Goal: Task Accomplishment & Management: Use online tool/utility

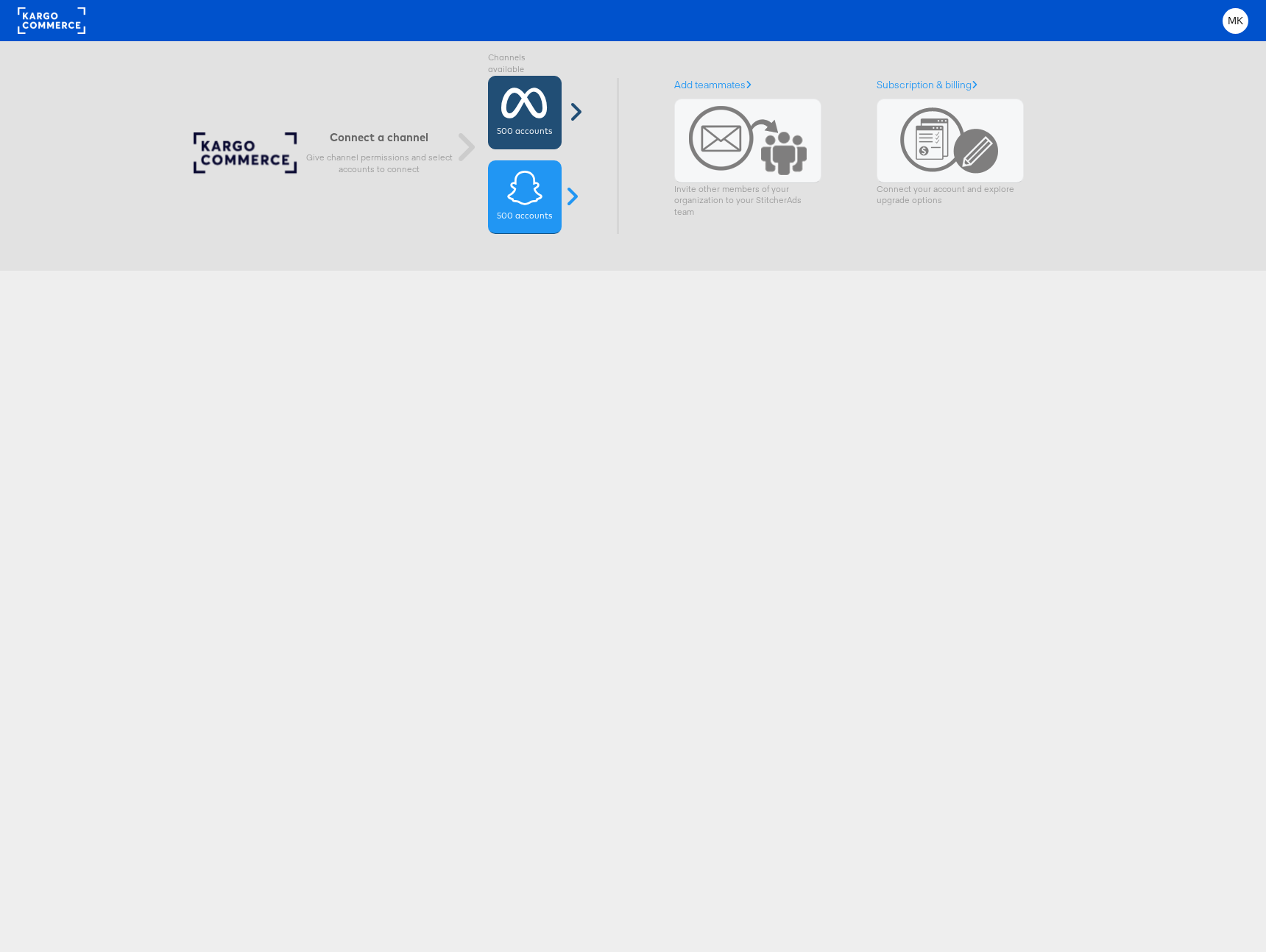
click at [534, 111] on icon at bounding box center [524, 103] width 47 height 37
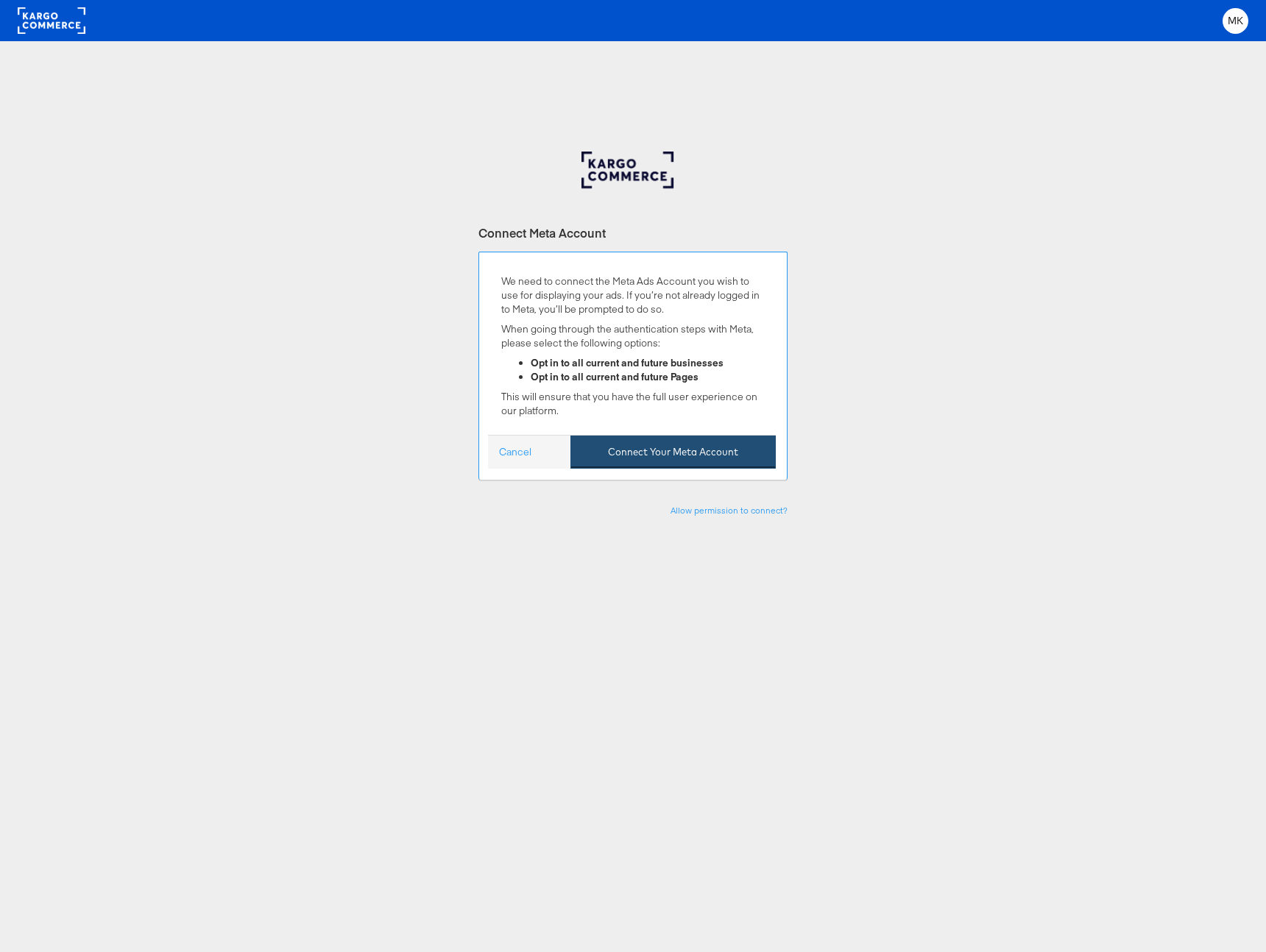
click at [691, 455] on button "Connect Your Meta Account" at bounding box center [672, 452] width 205 height 33
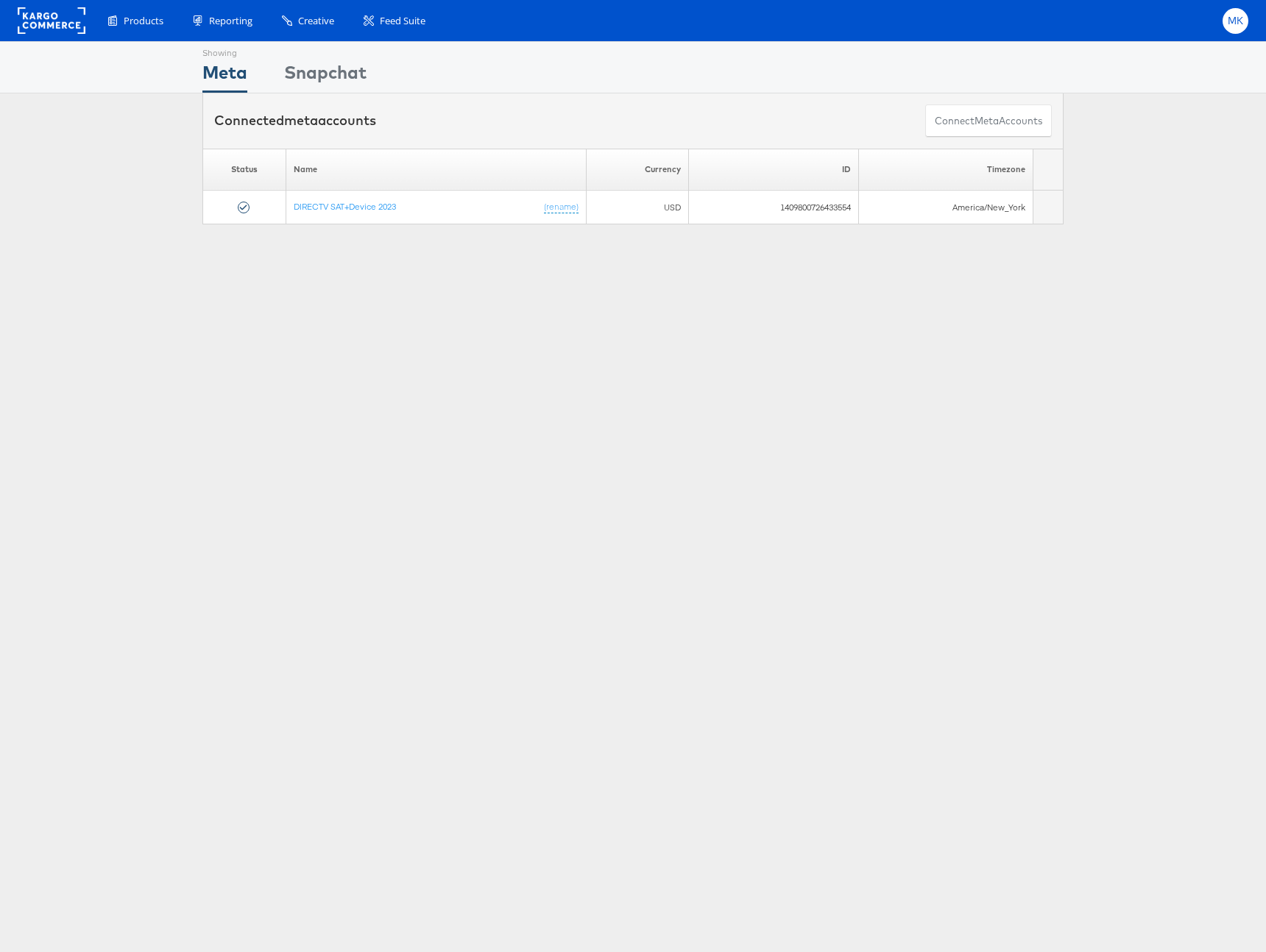
click at [1237, 24] on span "MK" at bounding box center [1236, 21] width 16 height 10
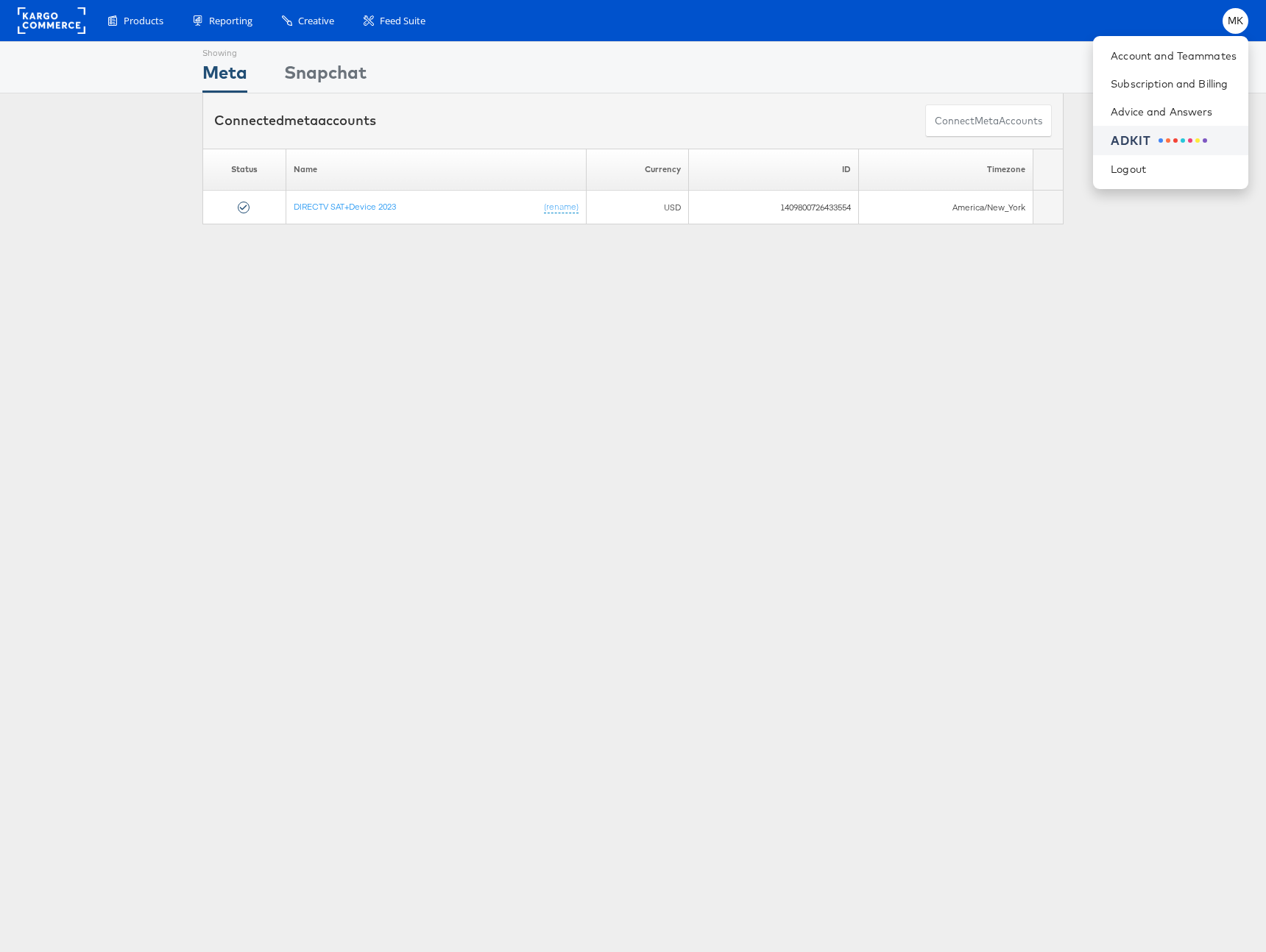
click at [1141, 138] on div "ADKIT" at bounding box center [1173, 141] width 126 height 17
click at [395, 337] on div "Showing Meta Showing [GEOGRAPHIC_DATA] Connected meta accounts Connect meta Acc…" at bounding box center [633, 409] width 1266 height 736
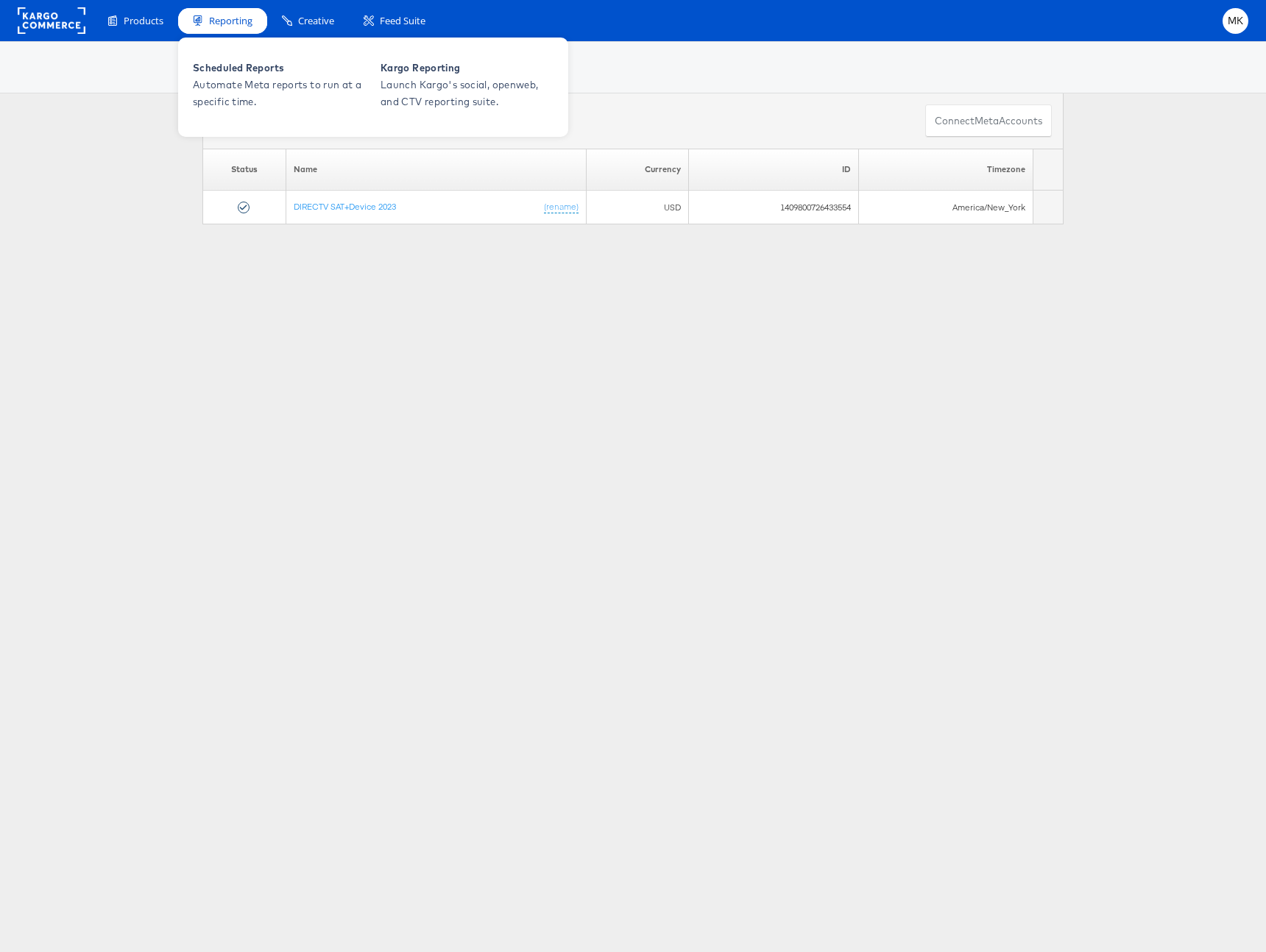
click at [211, 20] on span "Reporting" at bounding box center [231, 21] width 44 height 14
click at [221, 85] on span "Automate Meta reports to run at a specific time." at bounding box center [281, 93] width 176 height 34
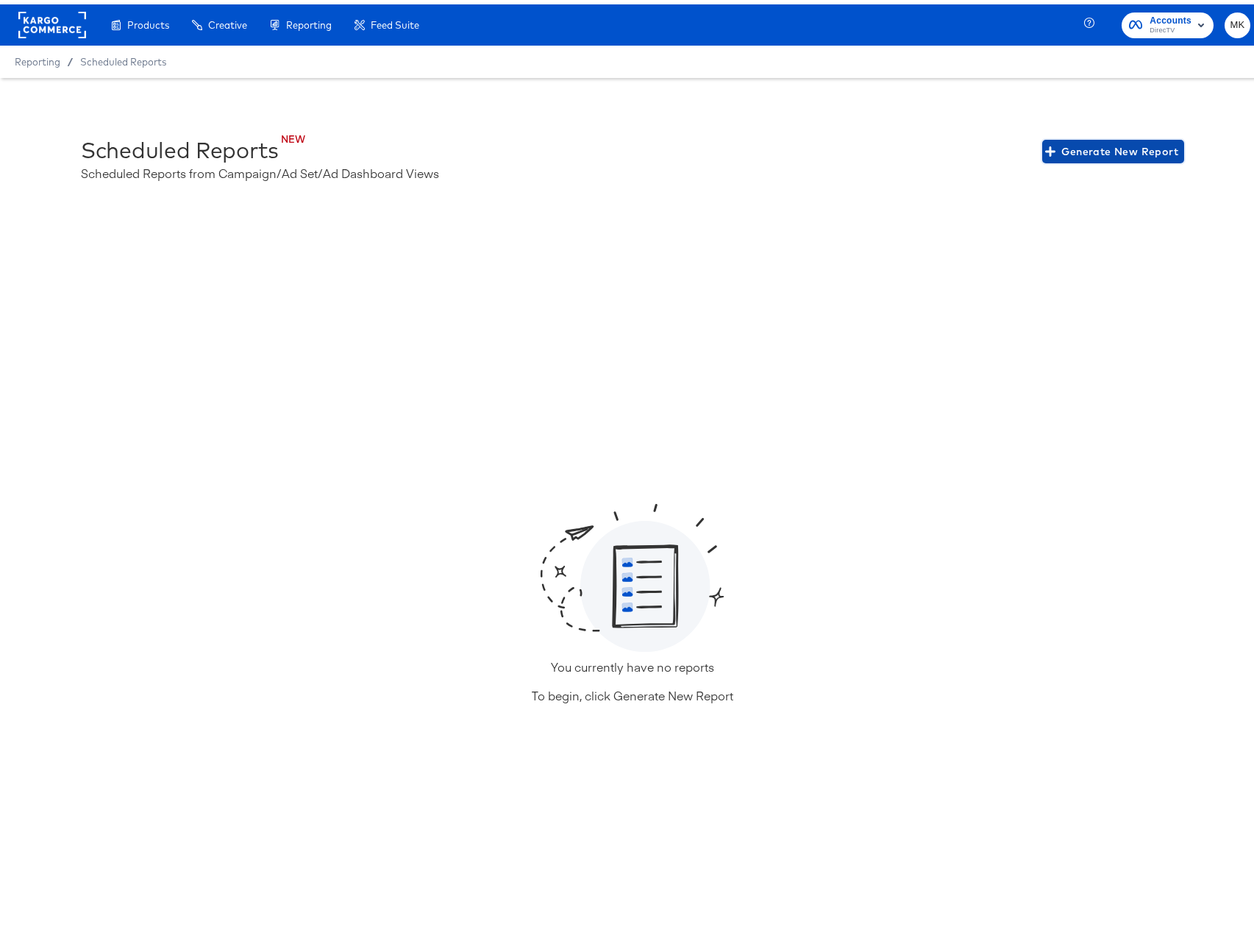
click at [1097, 142] on span "Generate New Report" at bounding box center [1113, 147] width 130 height 19
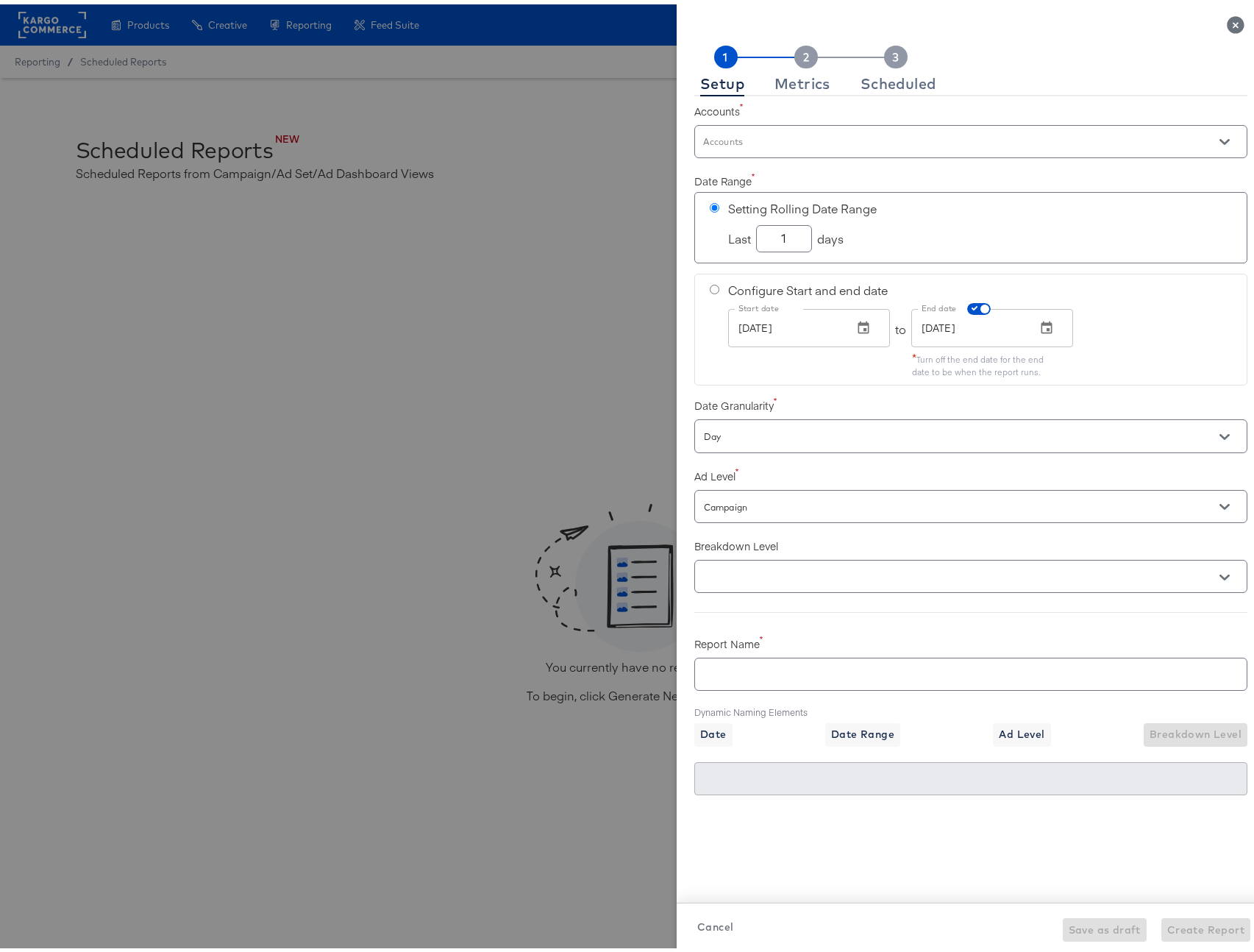
click at [772, 146] on input "Accounts" at bounding box center [950, 144] width 498 height 17
click at [760, 170] on li "DIRECTV SAT+Device 2023" at bounding box center [959, 179] width 552 height 33
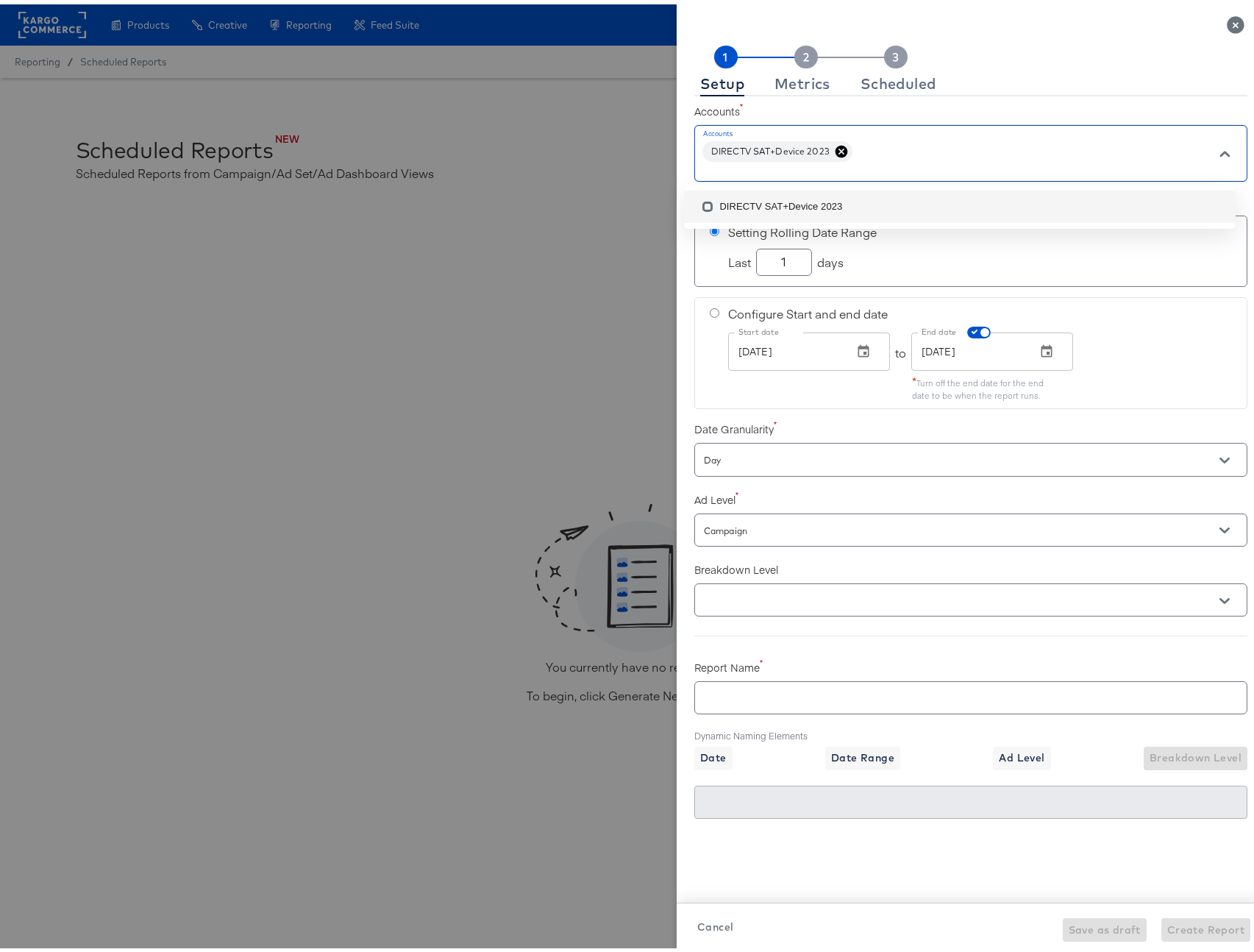
checkbox input "true"
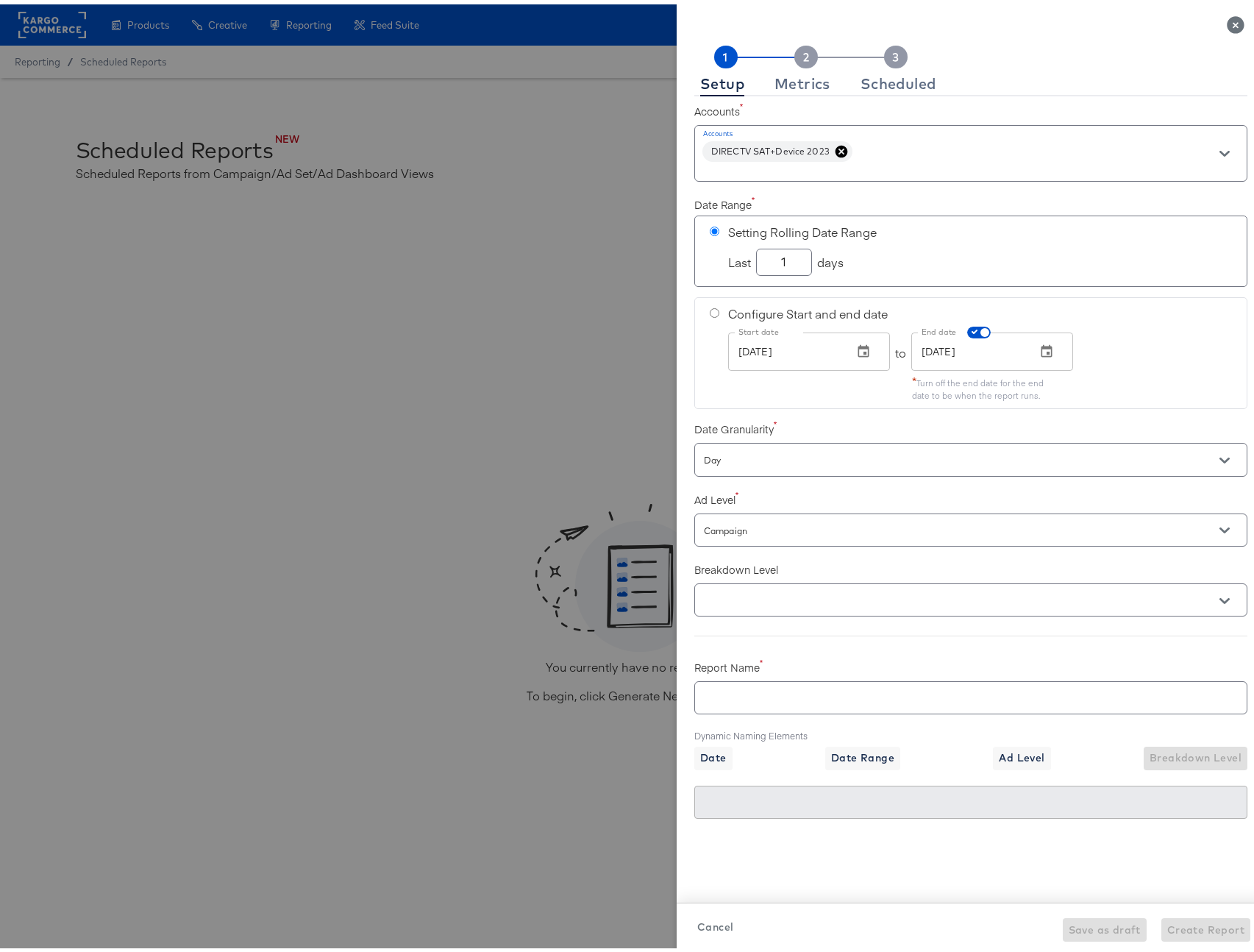
click at [1160, 328] on div "Start date Aug 22, 2025 Start date to End date Aug 22, 2025 End date" at bounding box center [980, 348] width 504 height 41
radio input "false"
radio input "true"
click at [858, 347] on icon "button" at bounding box center [864, 347] width 11 height 13
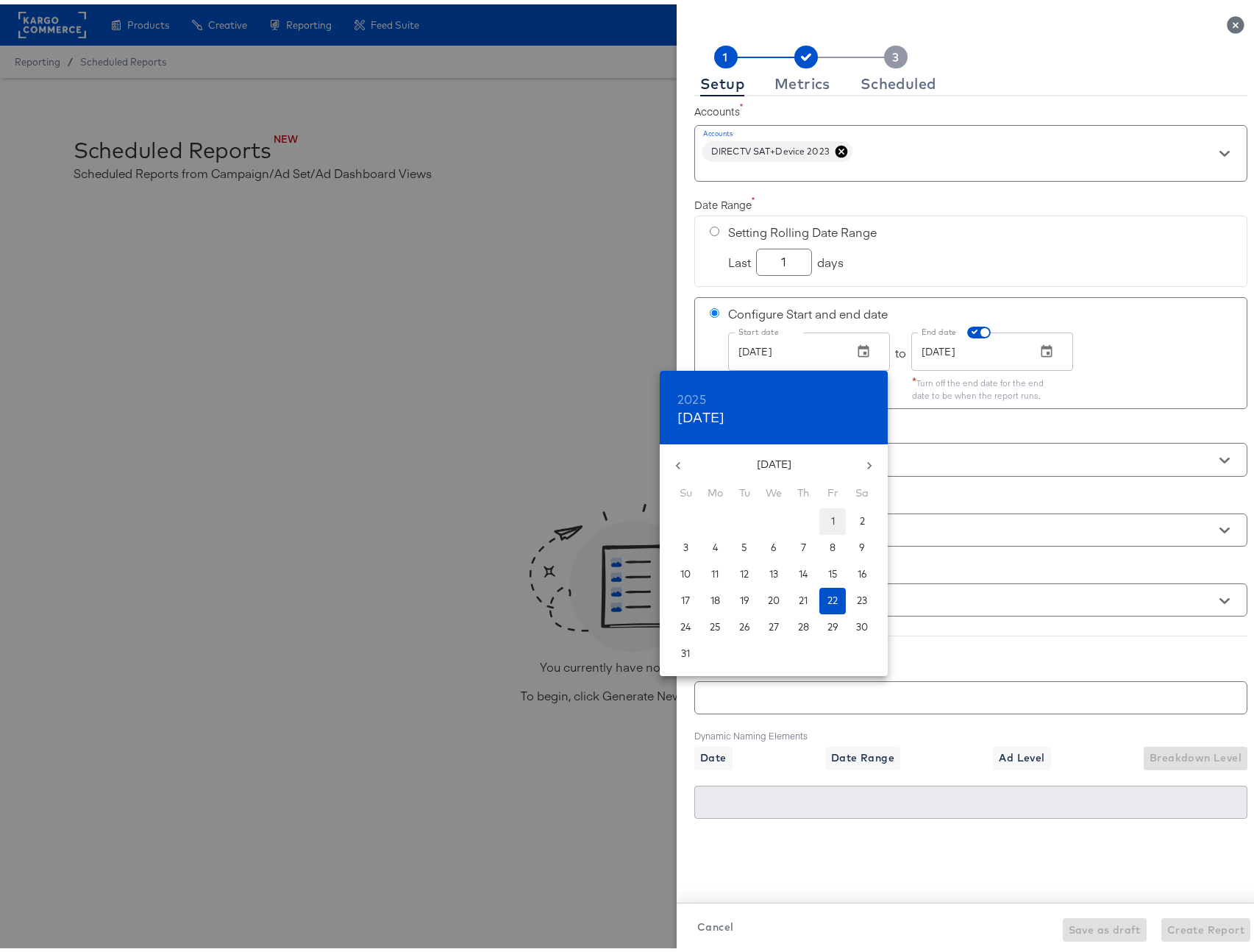
click at [833, 516] on p "1" at bounding box center [833, 516] width 4 height 14
checkbox input "true"
type input "Aug 01, 2025"
click at [1146, 331] on div at bounding box center [633, 476] width 1265 height 952
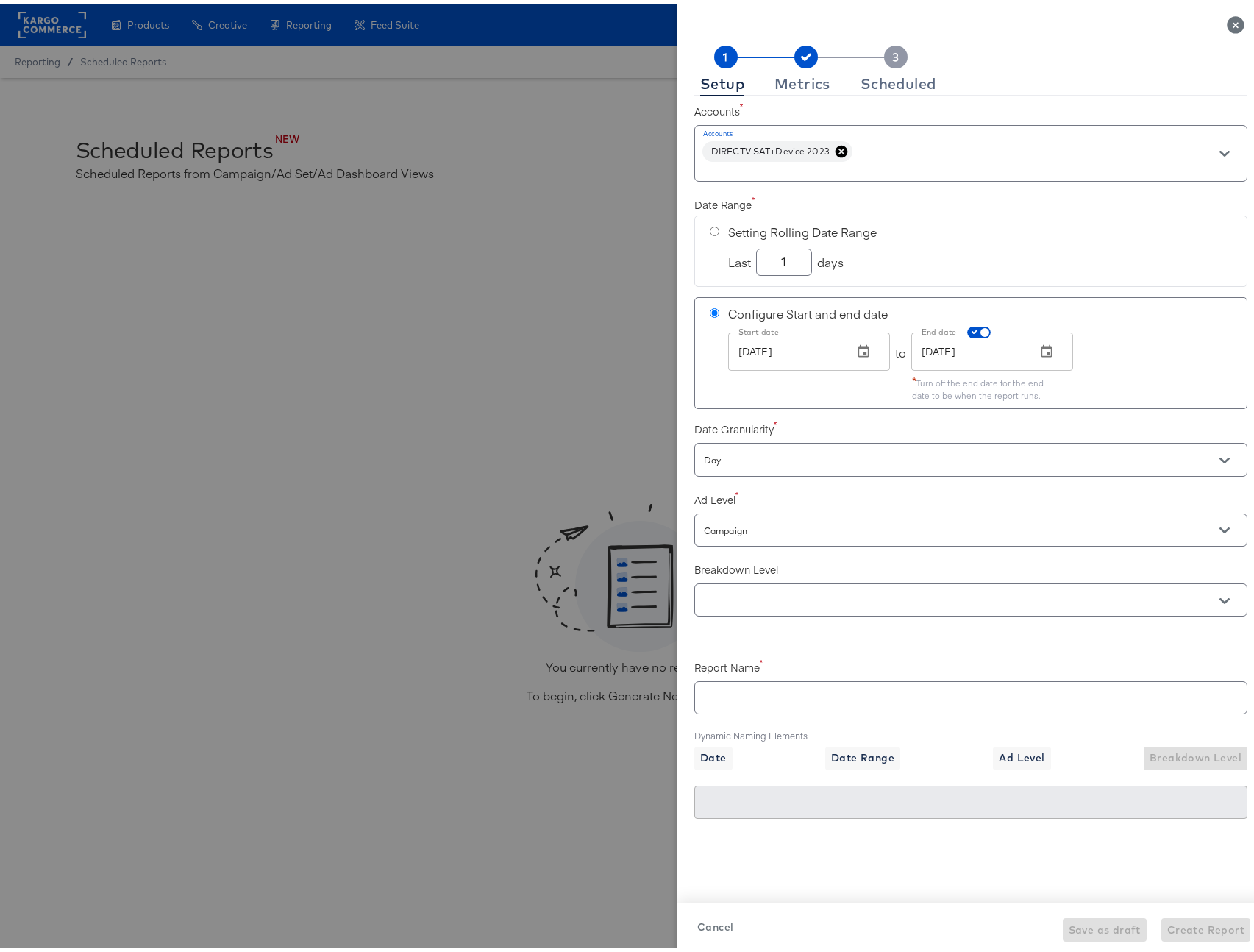
click at [785, 530] on input "Campaign" at bounding box center [950, 526] width 498 height 17
click at [813, 498] on label "Ad Level" at bounding box center [970, 495] width 553 height 15
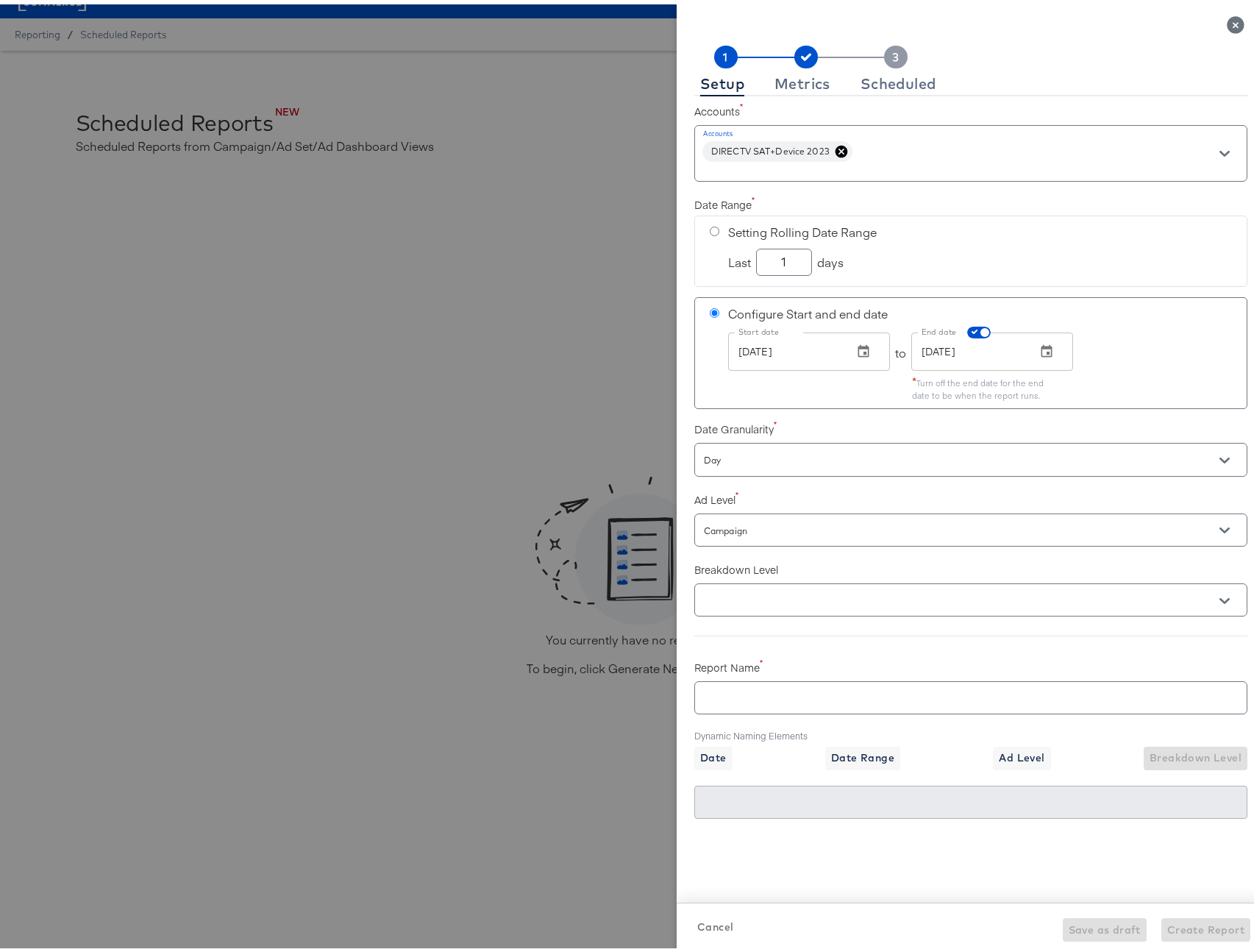
scroll to position [33, 0]
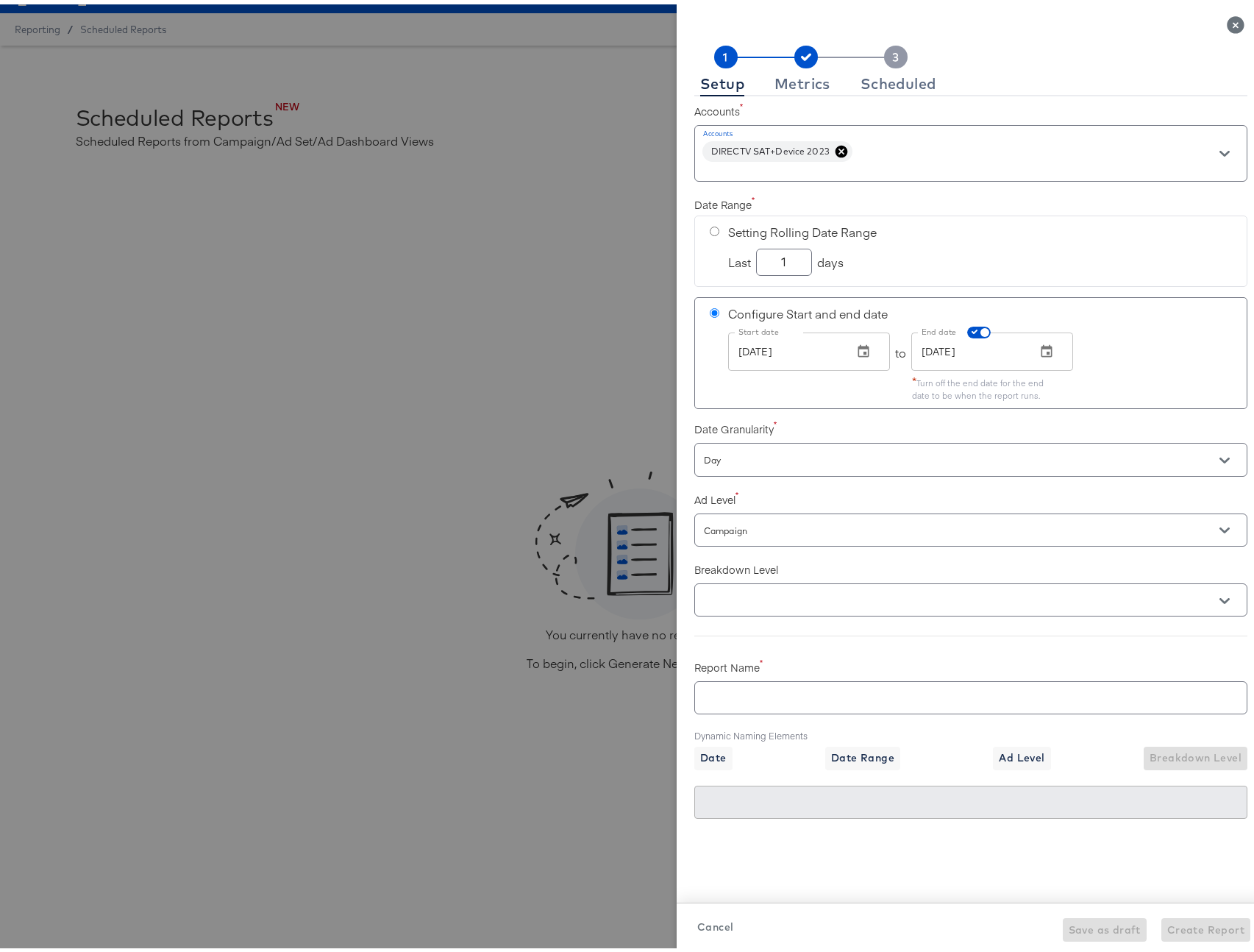
click at [805, 699] on input "text" at bounding box center [970, 687] width 552 height 32
checkbox input "true"
type input "t"
checkbox input "true"
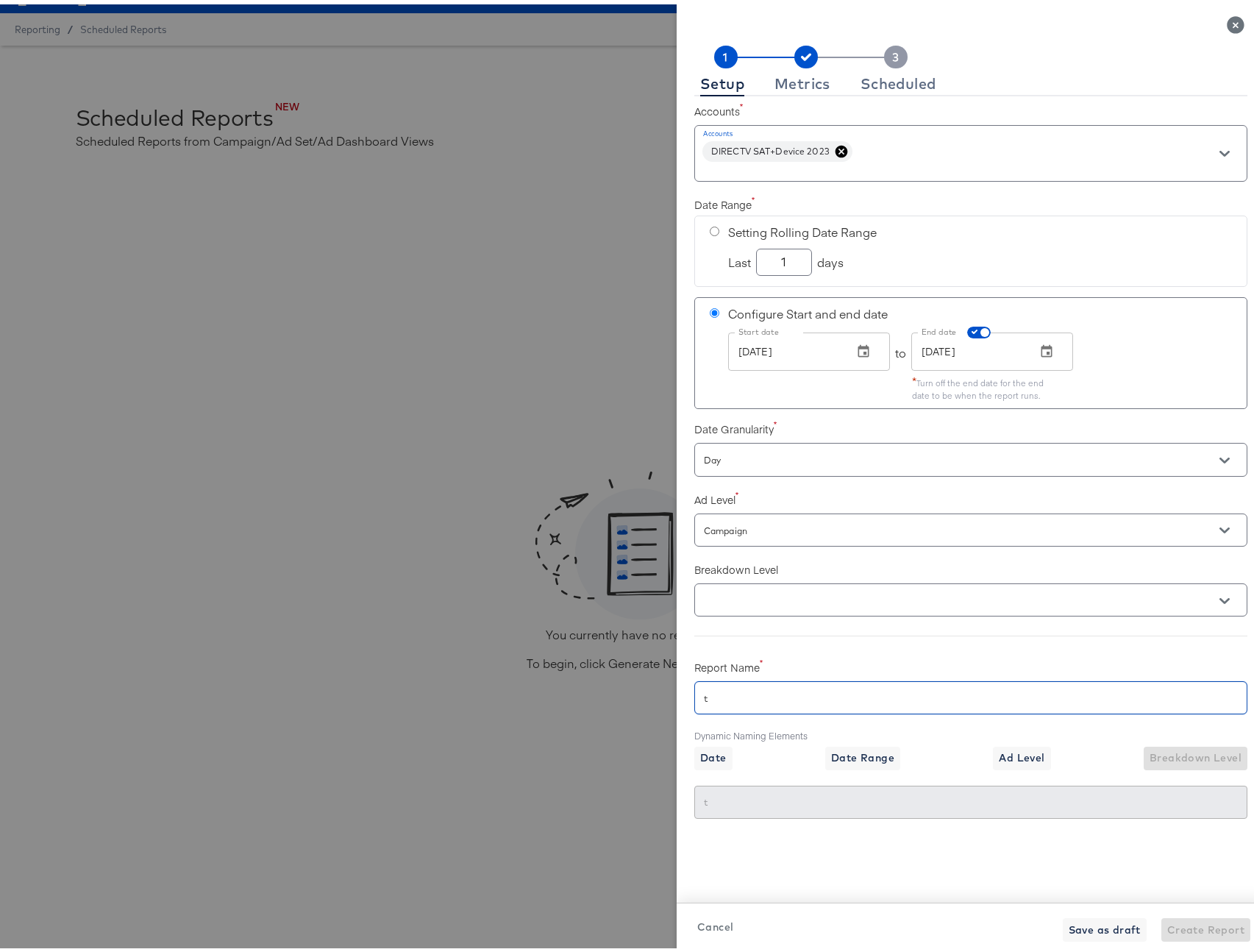
type input "te"
checkbox input "true"
type input "tes"
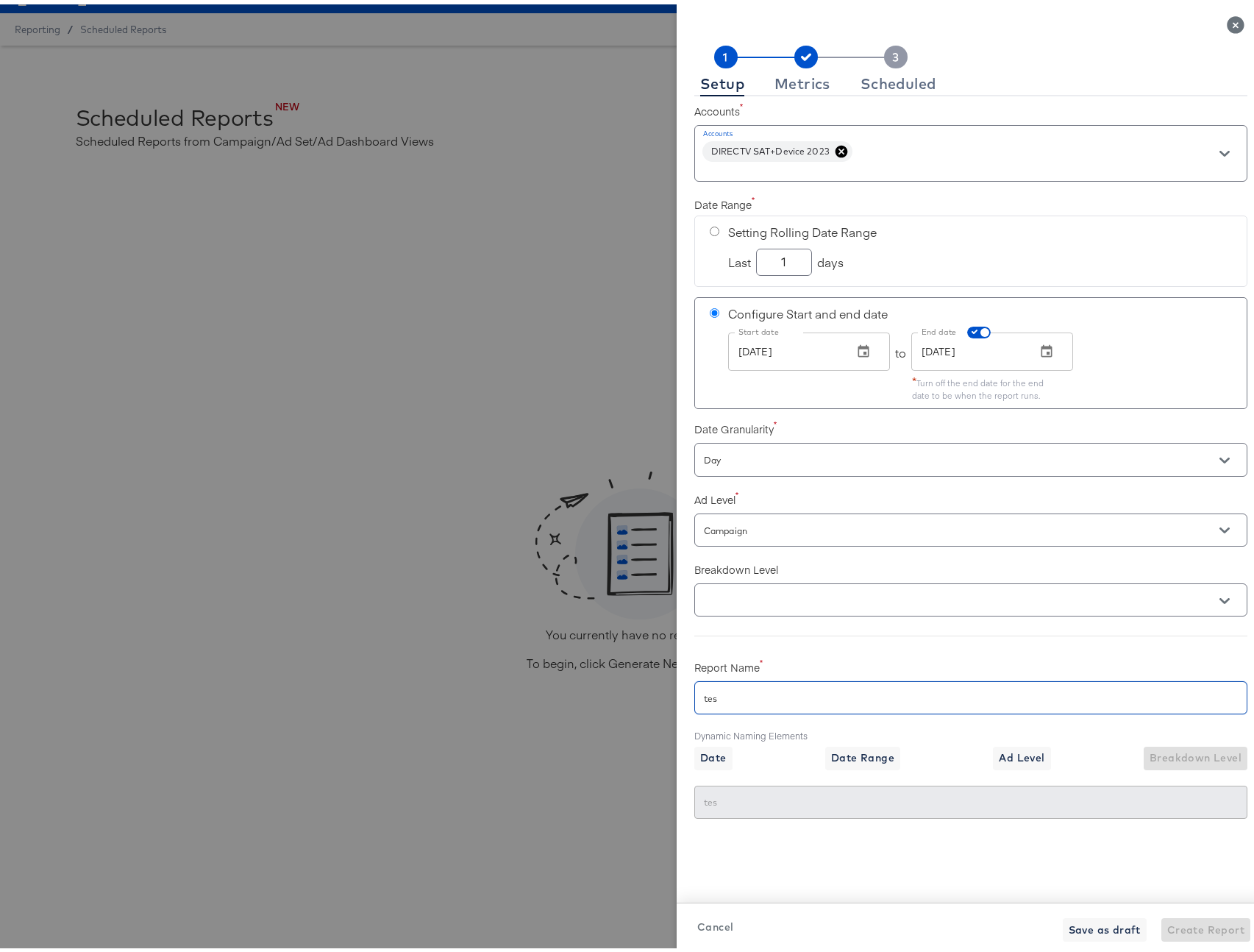
checkbox input "true"
type input "test"
click at [1001, 902] on div "Cancel Save as draft Create Report" at bounding box center [970, 925] width 588 height 53
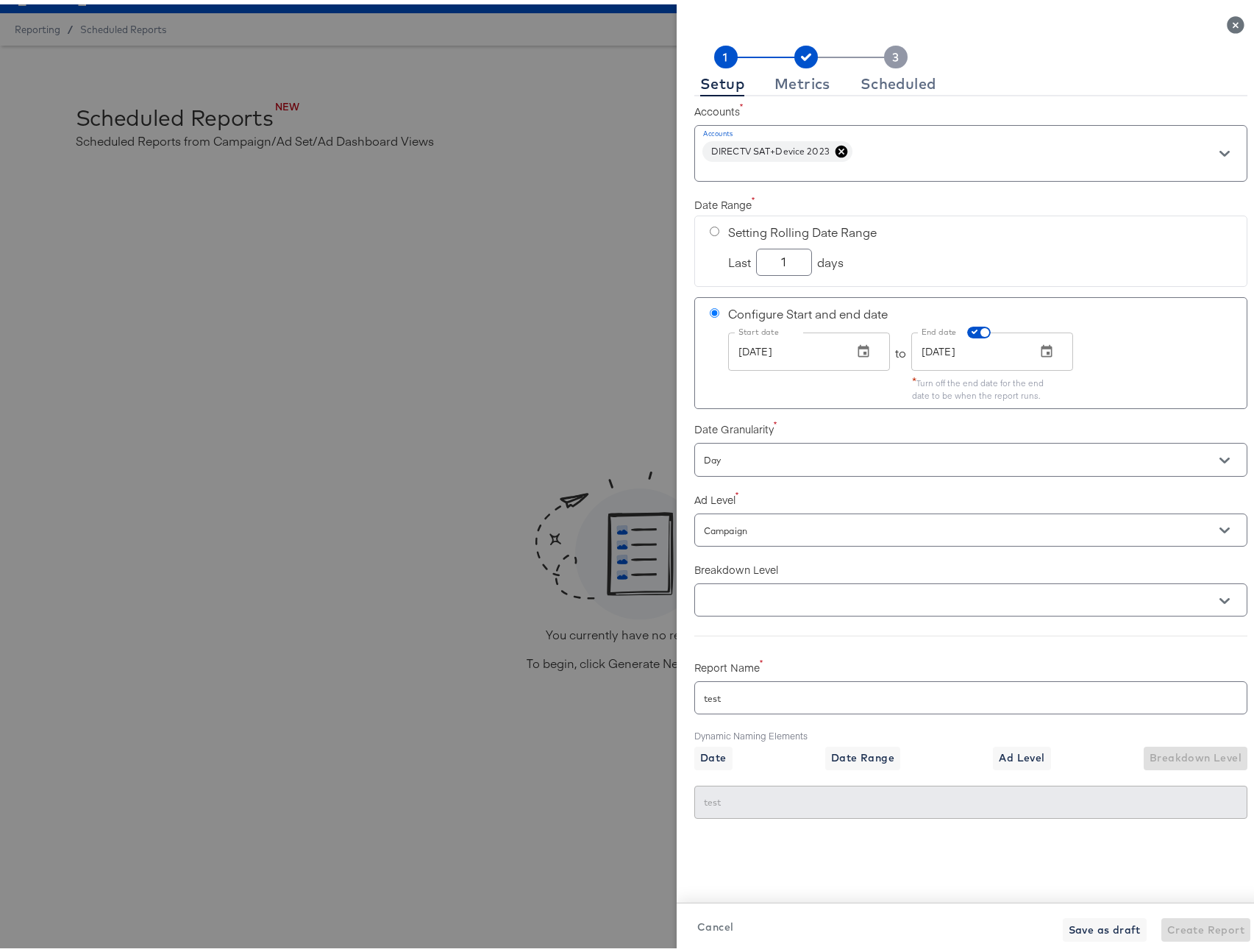
click at [784, 699] on input "test" at bounding box center [970, 687] width 552 height 32
click at [701, 756] on span "Date" at bounding box center [713, 753] width 27 height 19
checkbox input "true"
type input "test{{date}}"
type input "test08-22-2025"
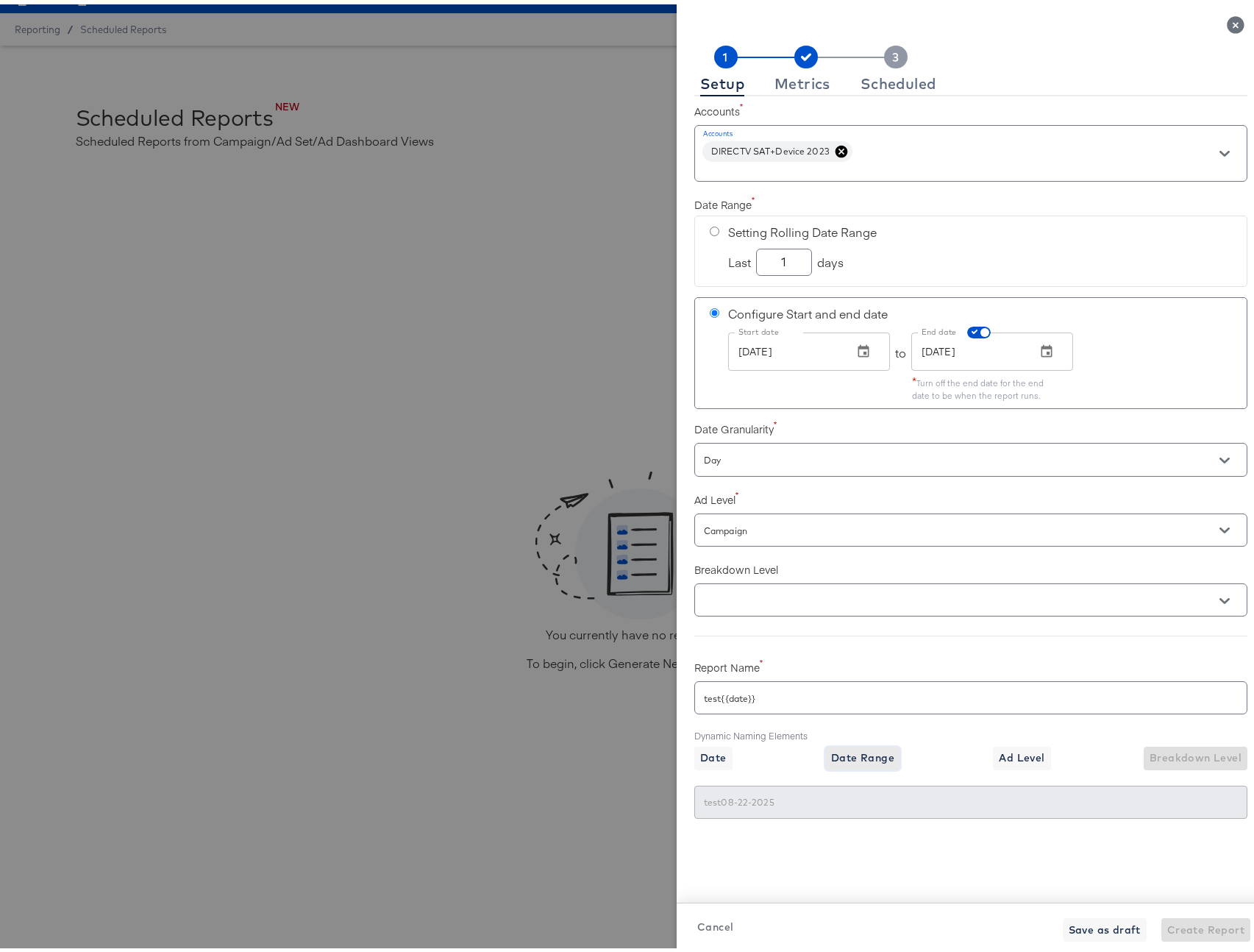
click at [855, 752] on span "Date Range" at bounding box center [862, 753] width 63 height 19
checkbox input "true"
type input "test{{date}}{{date_range}}"
type input "test08-22-202508/21/2025-08/22/2025"
click at [1003, 746] on span "Ad Level" at bounding box center [1021, 753] width 46 height 19
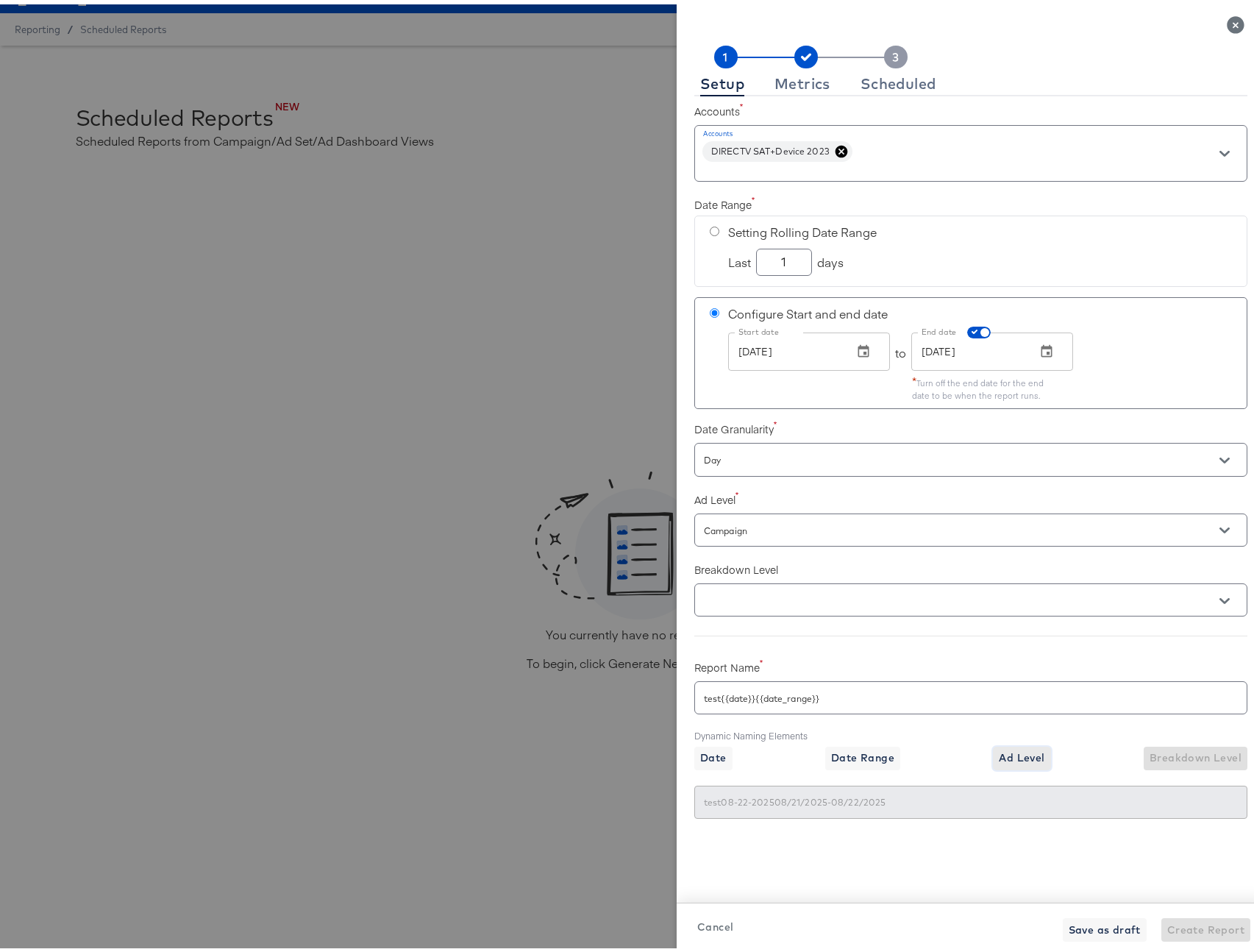
checkbox input "true"
type input "test{{date}}{{date_range}}{{level}}"
type input "test08-22-202508/21/2025-08/22/2025Campaign"
click at [1202, 933] on div "Save as draft Create Report" at bounding box center [1156, 925] width 187 height 24
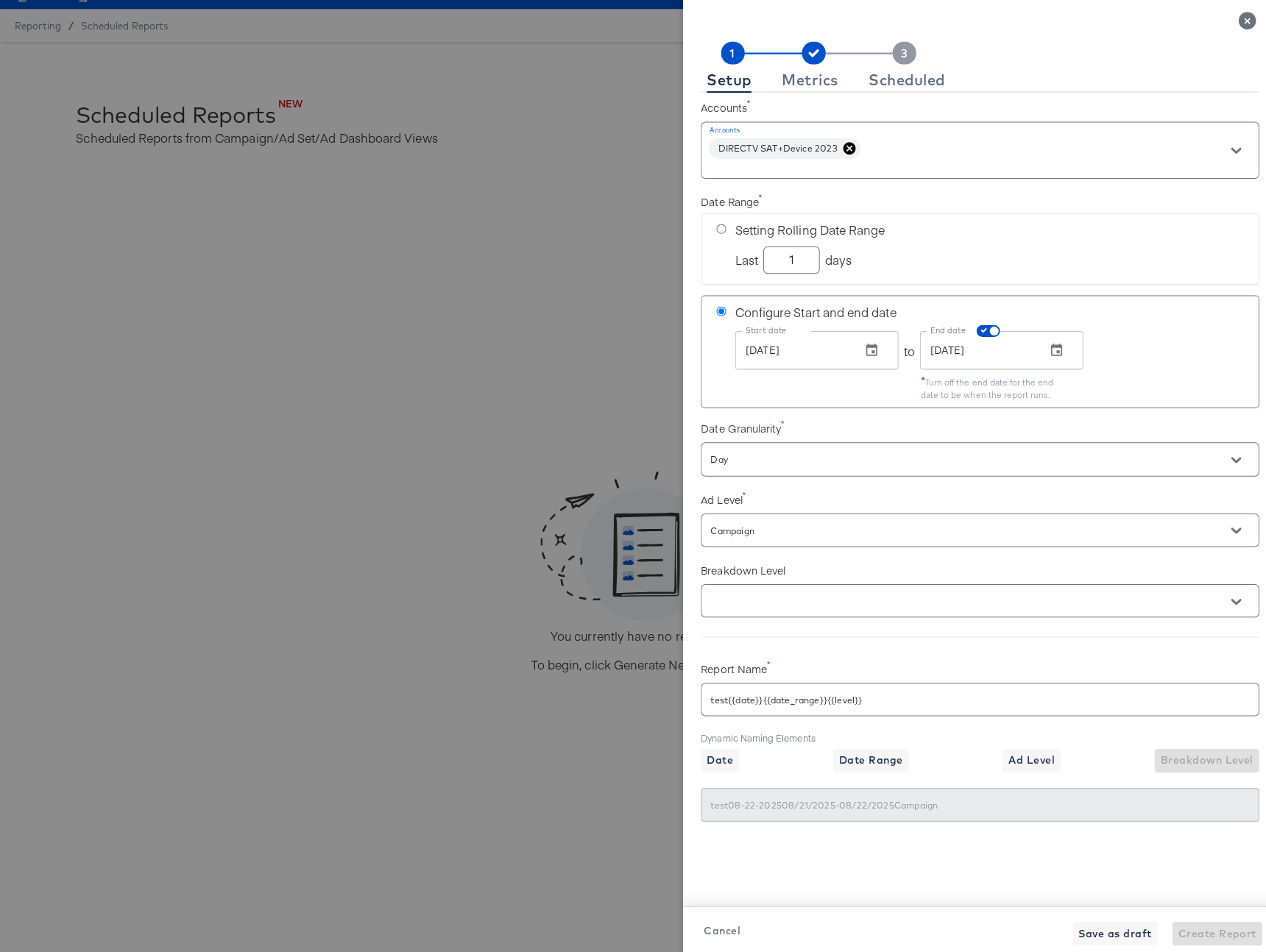
scroll to position [0, 0]
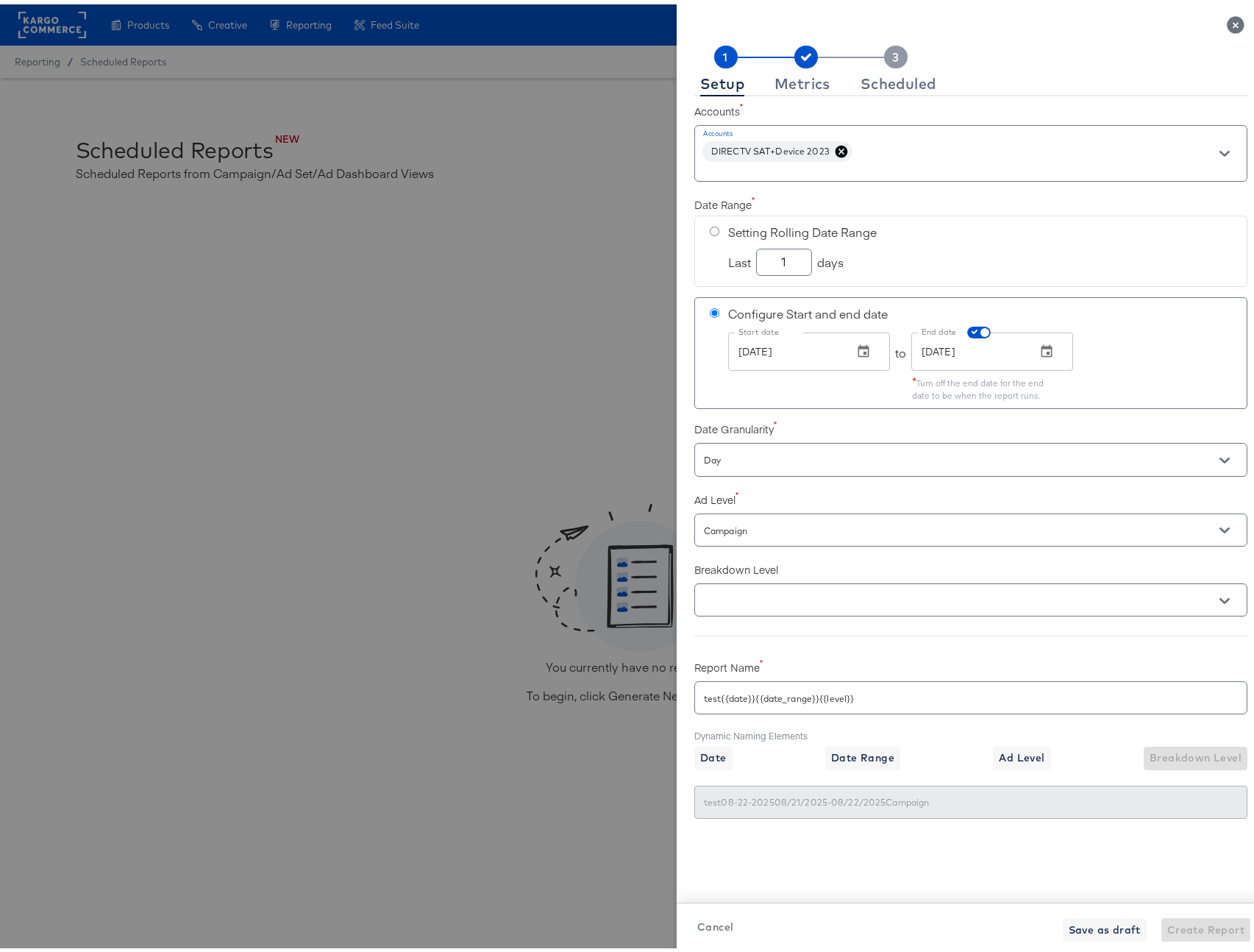
click at [697, 226] on div "Setting Rolling Date Range Last 1 days" at bounding box center [970, 247] width 553 height 71
radio input "true"
radio input "false"
click at [782, 263] on input "1" at bounding box center [784, 252] width 54 height 26
checkbox input "true"
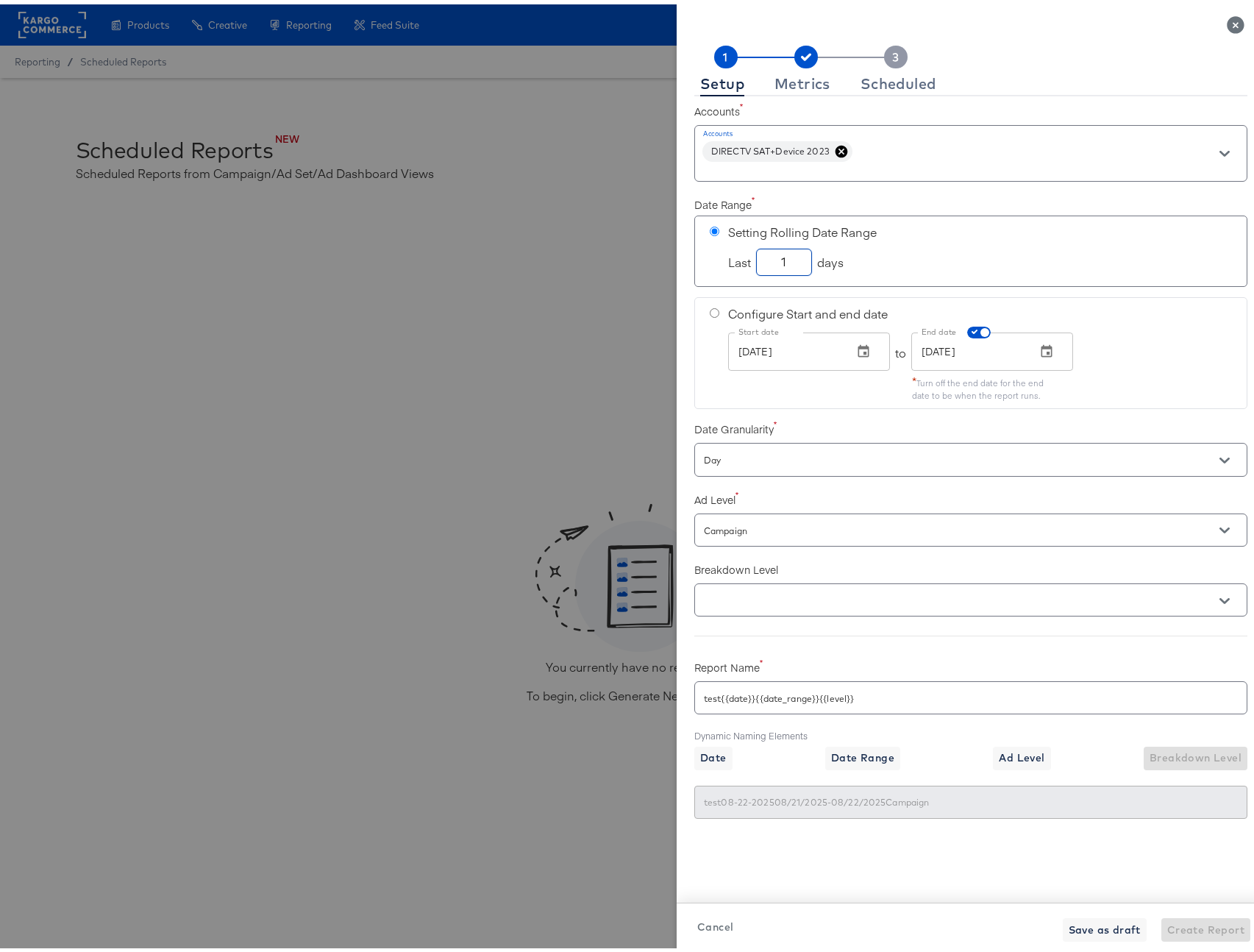
click at [1178, 932] on div "Save as draft Create Report" at bounding box center [1156, 925] width 187 height 24
drag, startPoint x: 1178, startPoint y: 932, endPoint x: 1033, endPoint y: 868, distance: 158.5
click at [1178, 932] on div "Save as draft Create Report" at bounding box center [1156, 925] width 187 height 24
drag, startPoint x: 1221, startPoint y: 20, endPoint x: 1026, endPoint y: 119, distance: 218.7
click at [1227, 20] on icon "Close" at bounding box center [1235, 20] width 17 height 17
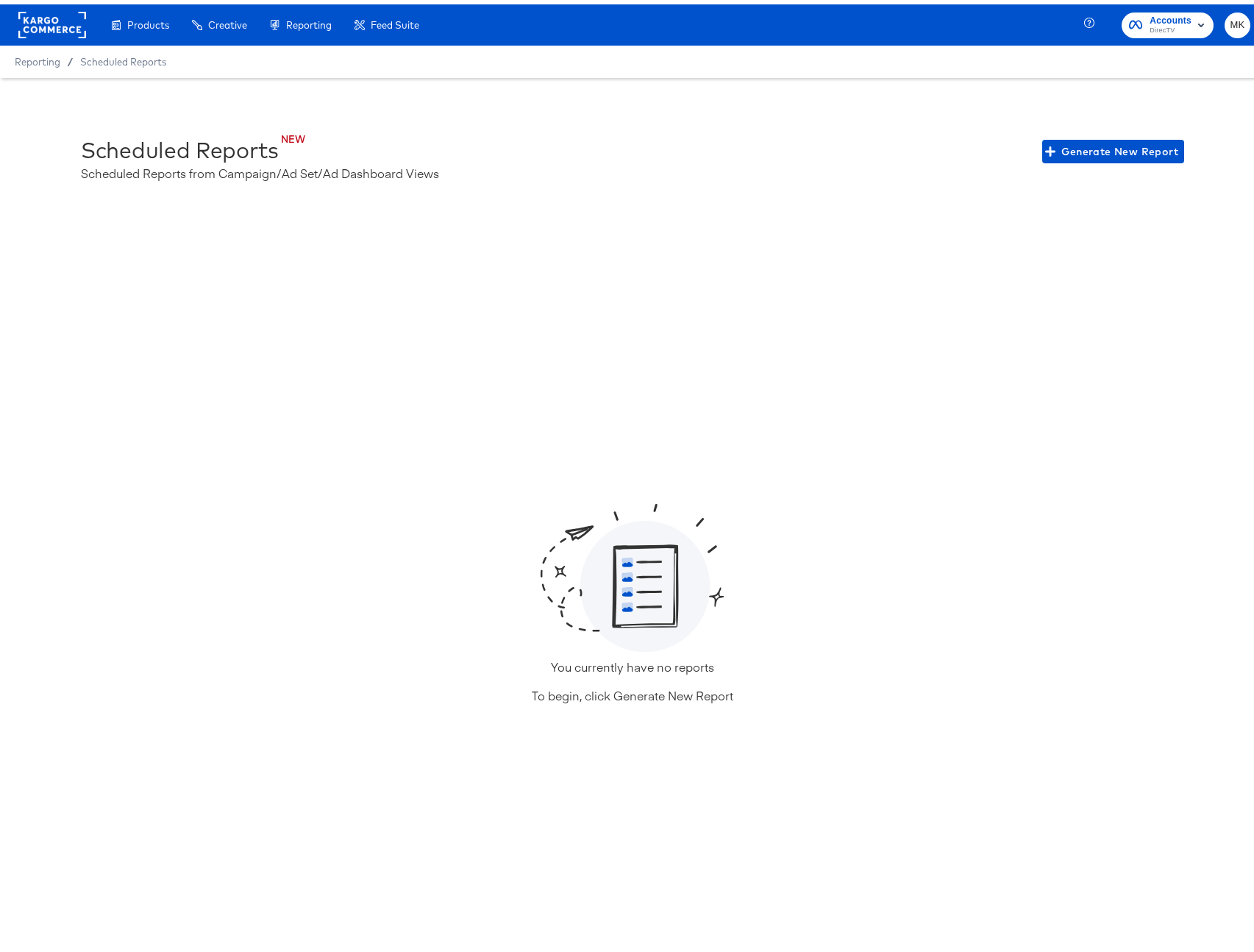
click at [455, 385] on div "You currently have no reports To begin, click Generate New Report" at bounding box center [632, 602] width 1118 height 763
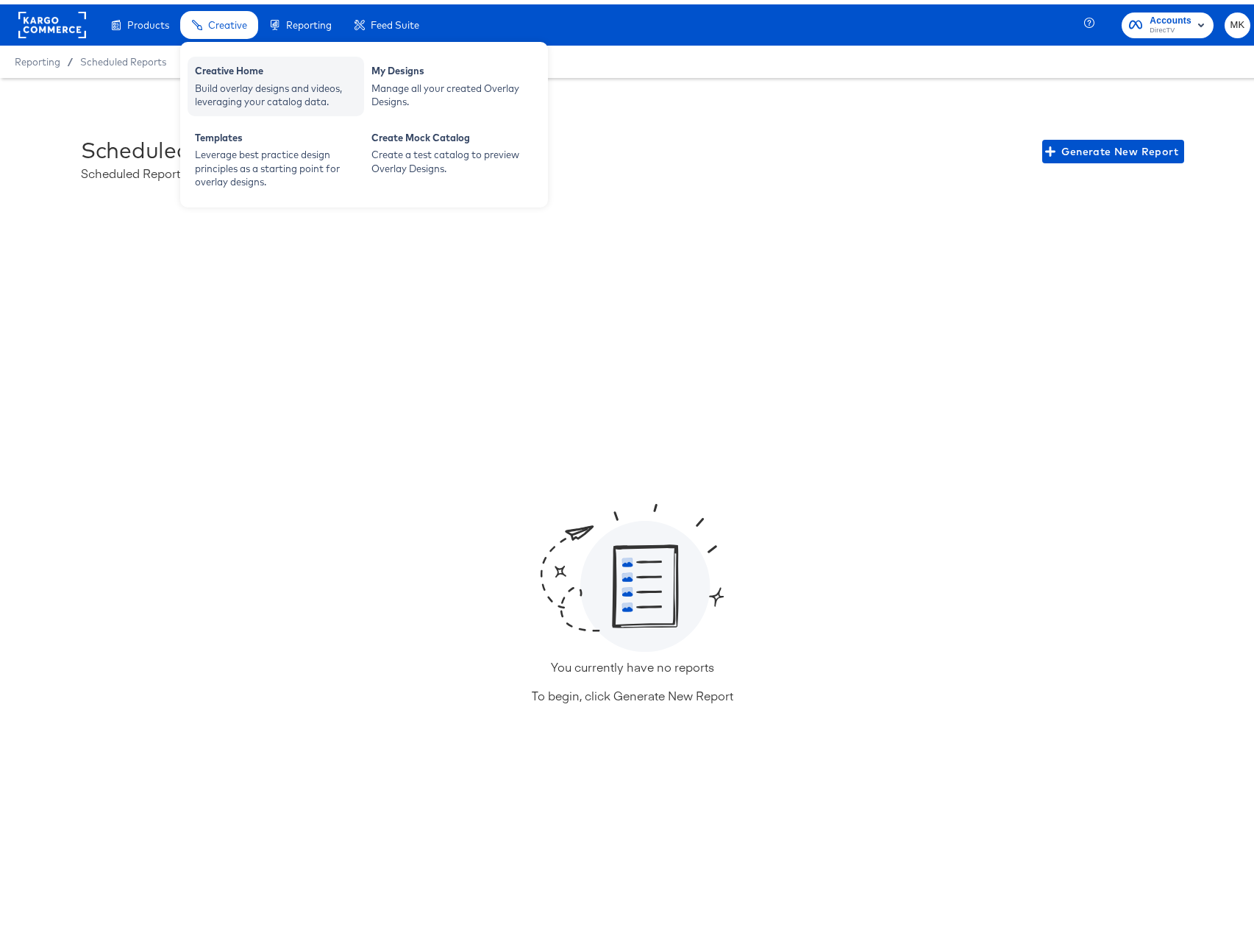
click at [237, 84] on div "Build overlay designs and videos, leveraging your catalog data." at bounding box center [276, 90] width 161 height 27
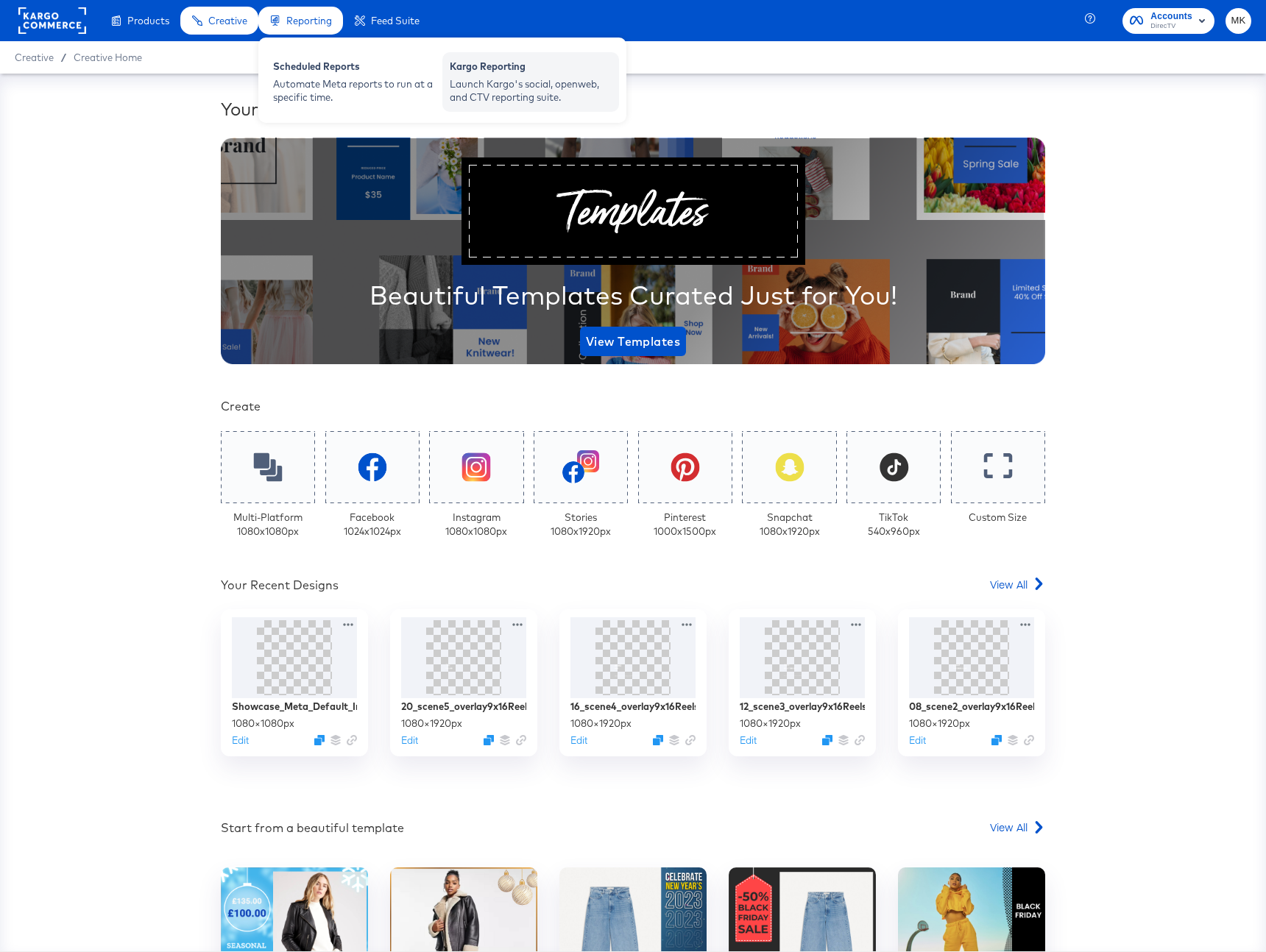
click at [496, 71] on div "Kargo Reporting" at bounding box center [531, 68] width 162 height 18
